Goal: Task Accomplishment & Management: Complete application form

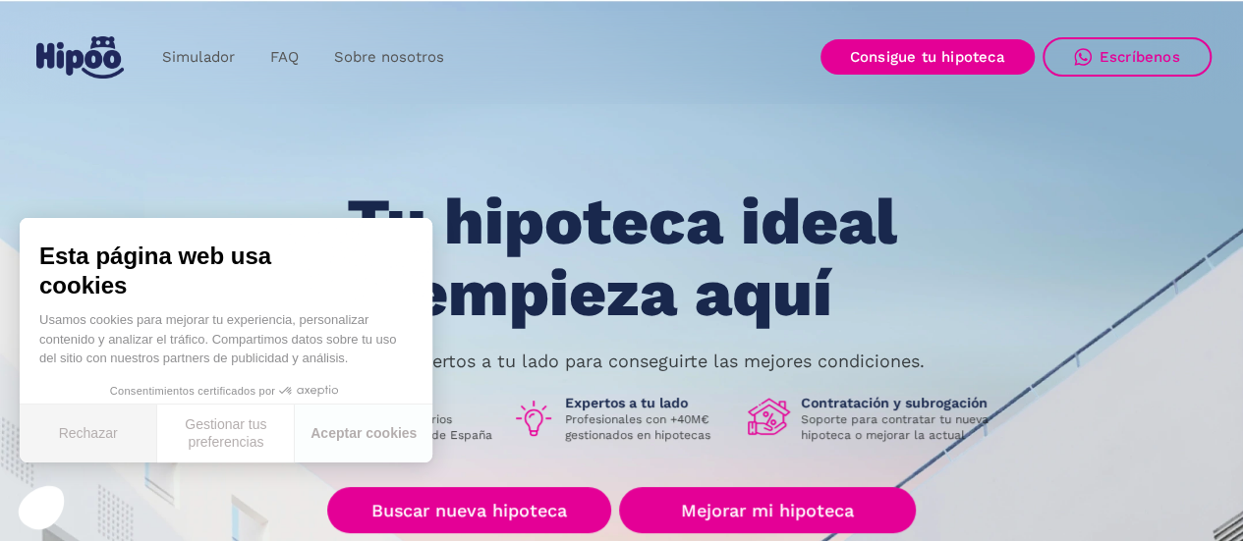
click at [125, 441] on button "Rechazar" at bounding box center [89, 434] width 138 height 58
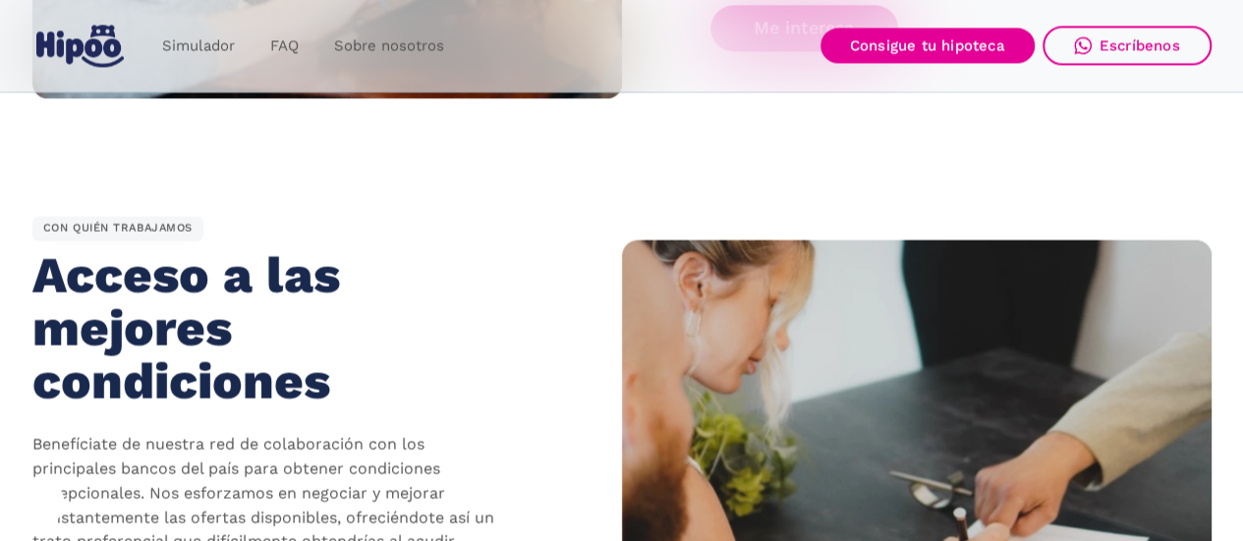
scroll to position [1768, 0]
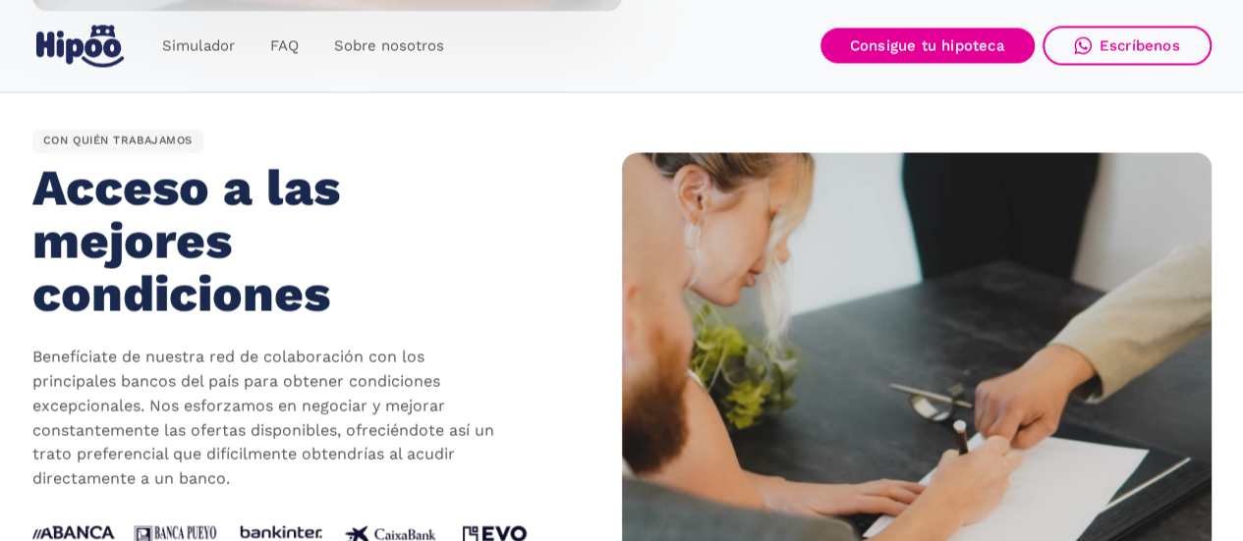
click at [66, 68] on link "home" at bounding box center [80, 47] width 96 height 58
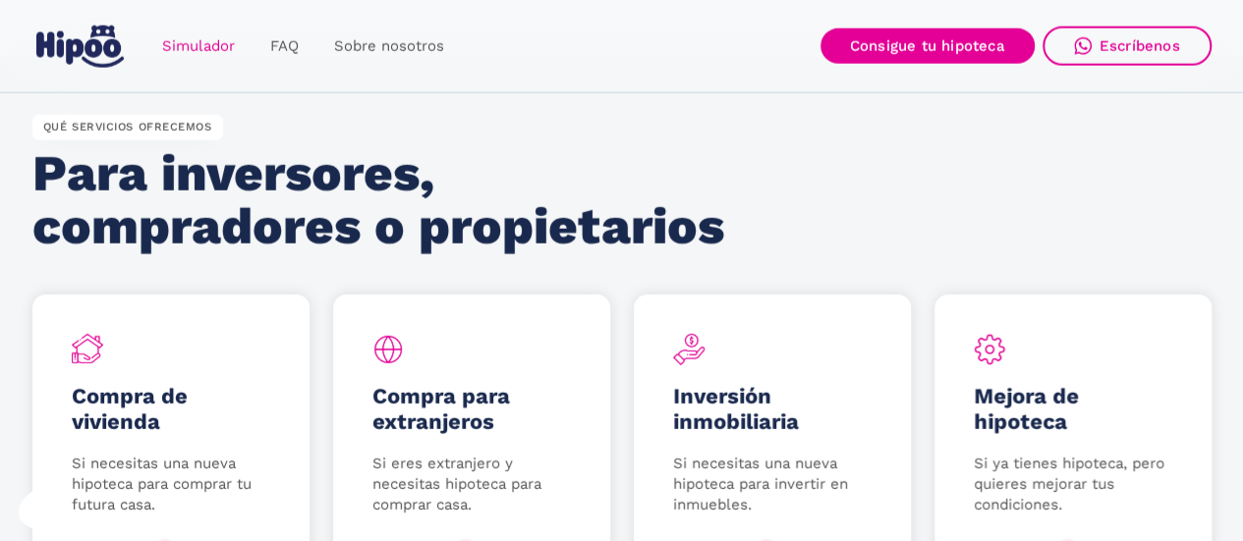
scroll to position [2751, 0]
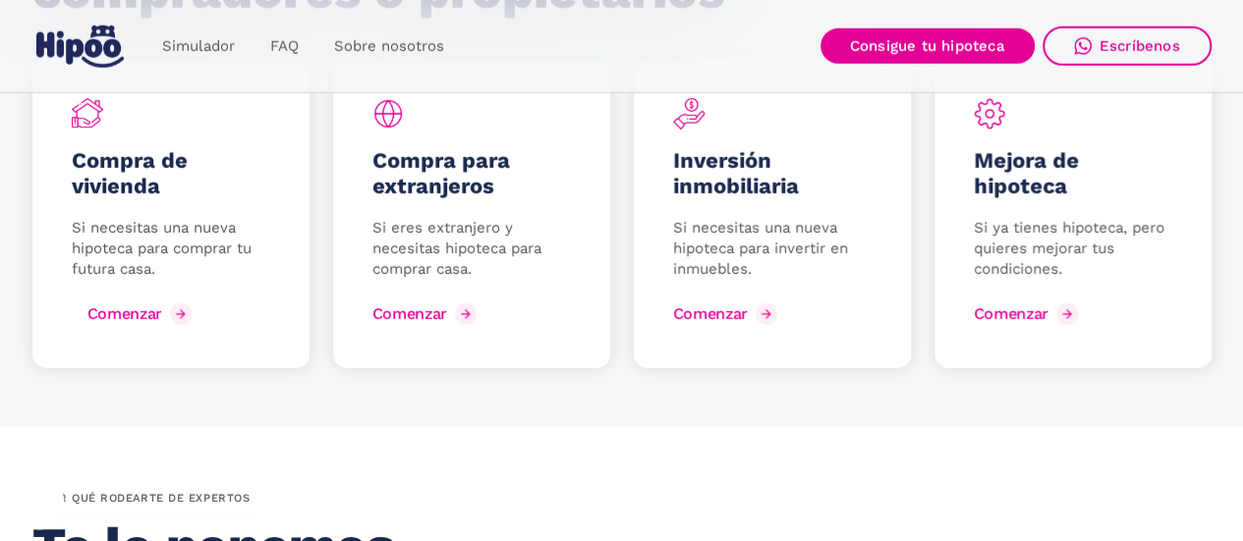
click at [137, 315] on div "Comenzar" at bounding box center [124, 314] width 75 height 19
